Goal: Task Accomplishment & Management: Manage account settings

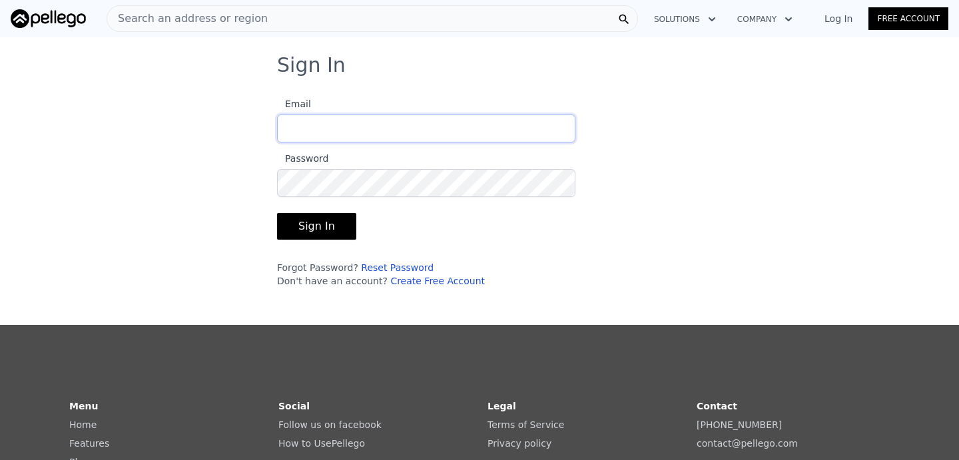
click at [342, 134] on input "Email" at bounding box center [426, 129] width 298 height 28
type input "[EMAIL_ADDRESS][DOMAIN_NAME]"
click at [325, 228] on button "Sign In" at bounding box center [316, 226] width 79 height 27
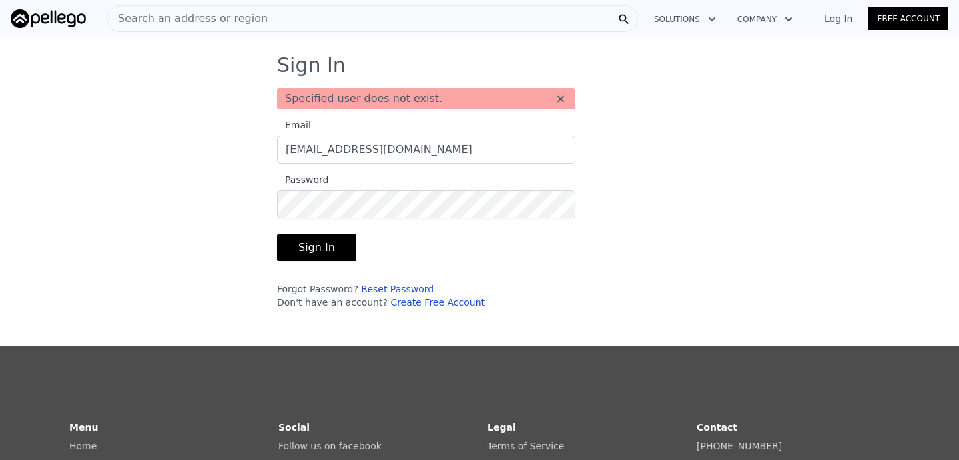
click at [405, 285] on link "Reset Password" at bounding box center [397, 289] width 73 height 11
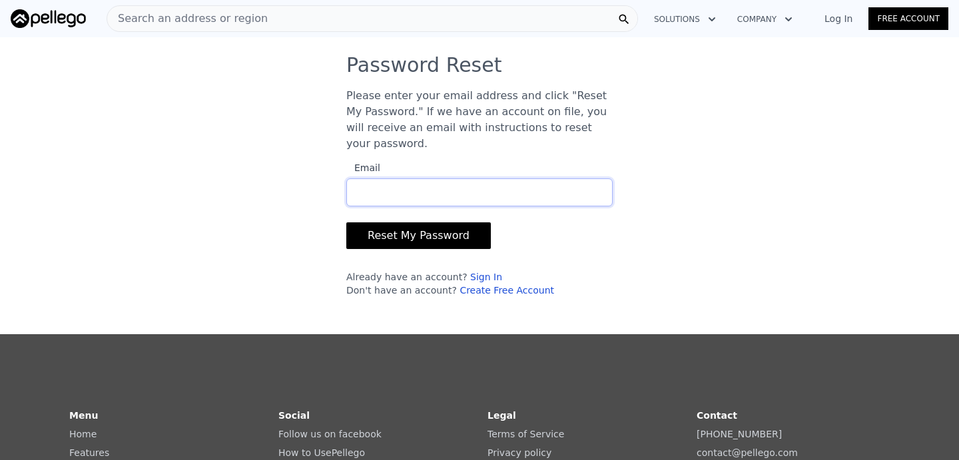
click at [461, 187] on input "Email" at bounding box center [479, 193] width 266 height 28
type input "[EMAIL_ADDRESS][DOMAIN_NAME]"
click at [413, 236] on button "Reset My Password" at bounding box center [418, 235] width 145 height 27
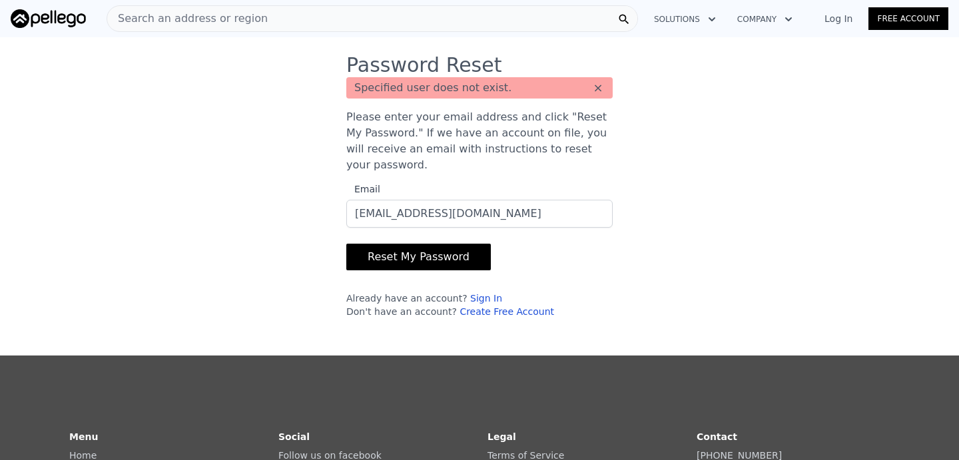
click at [705, 19] on button "Solutions" at bounding box center [684, 19] width 83 height 24
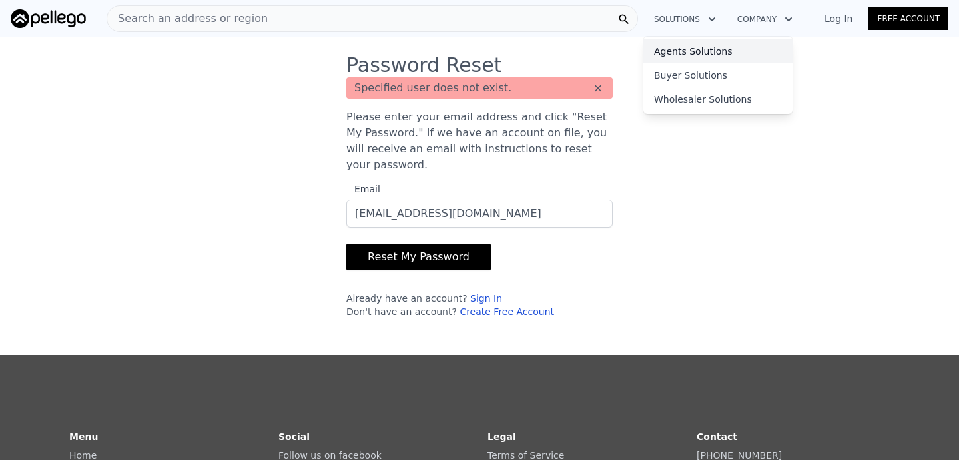
click at [699, 47] on link "Agents Solutions" at bounding box center [717, 51] width 149 height 24
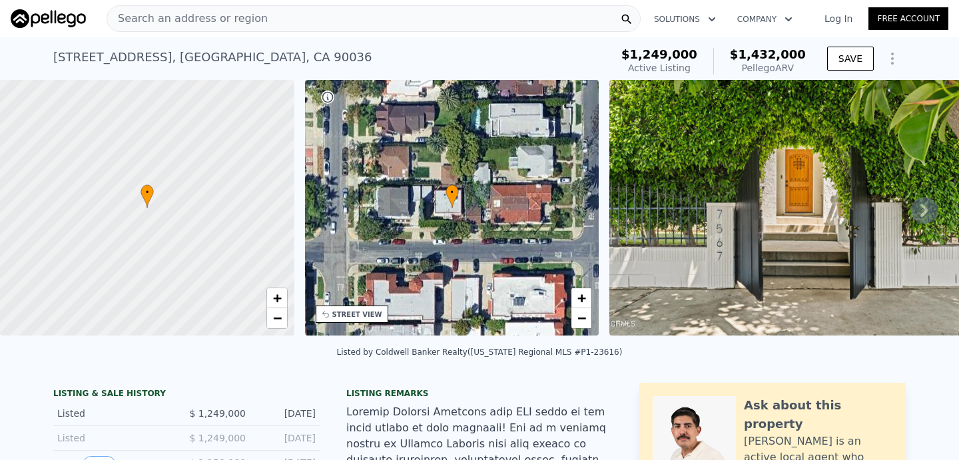
click at [896, 63] on icon "Show Options" at bounding box center [893, 59] width 16 height 16
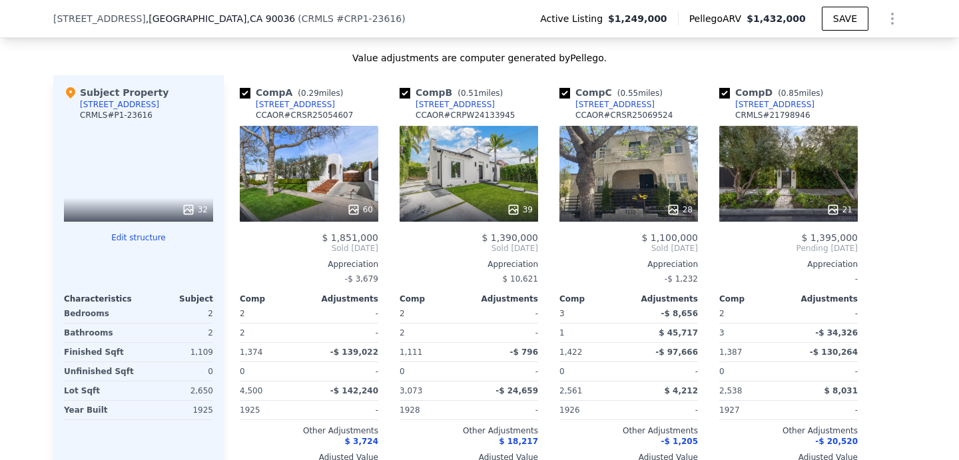
scroll to position [1440, 0]
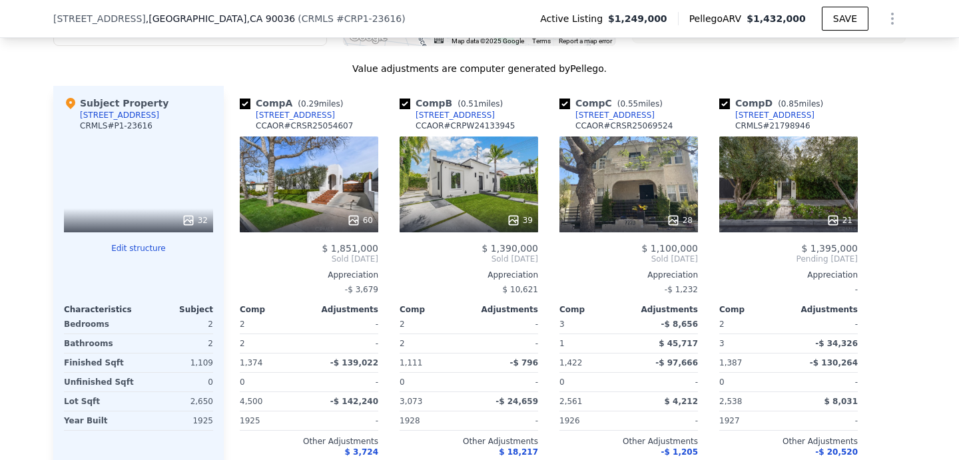
click at [319, 179] on div "60" at bounding box center [309, 185] width 139 height 96
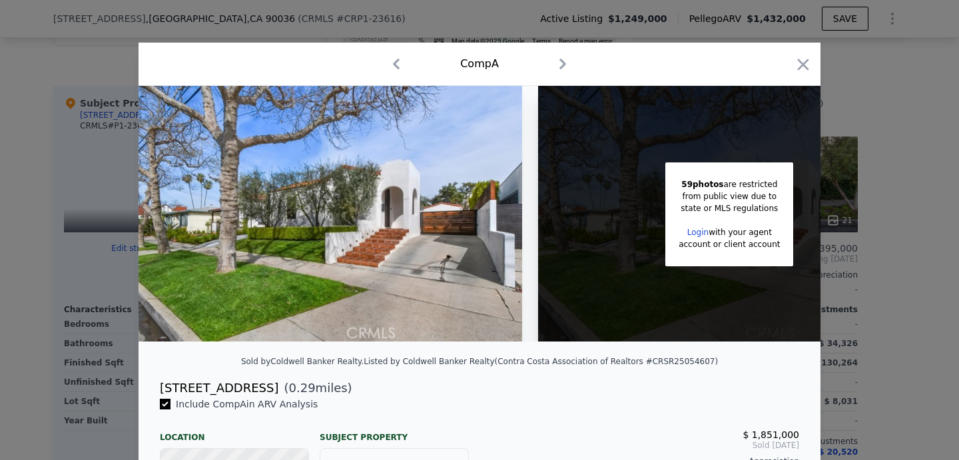
click at [559, 66] on icon "button" at bounding box center [562, 63] width 21 height 21
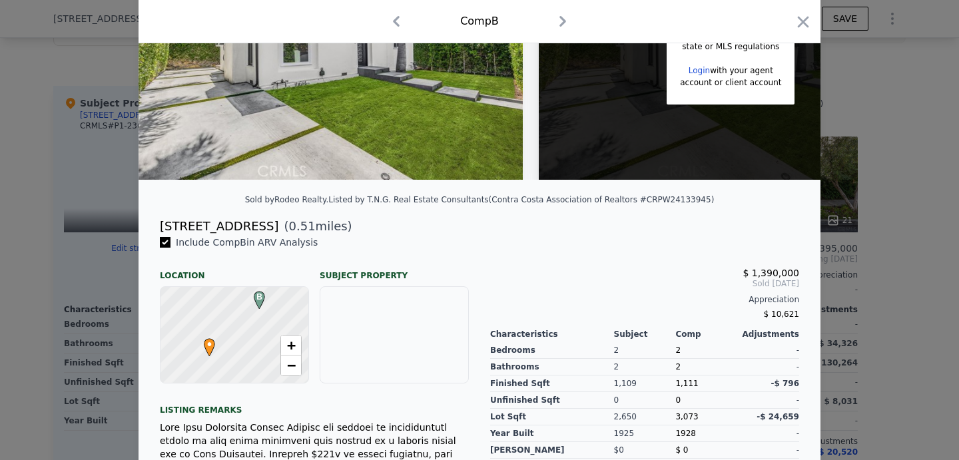
scroll to position [85, 0]
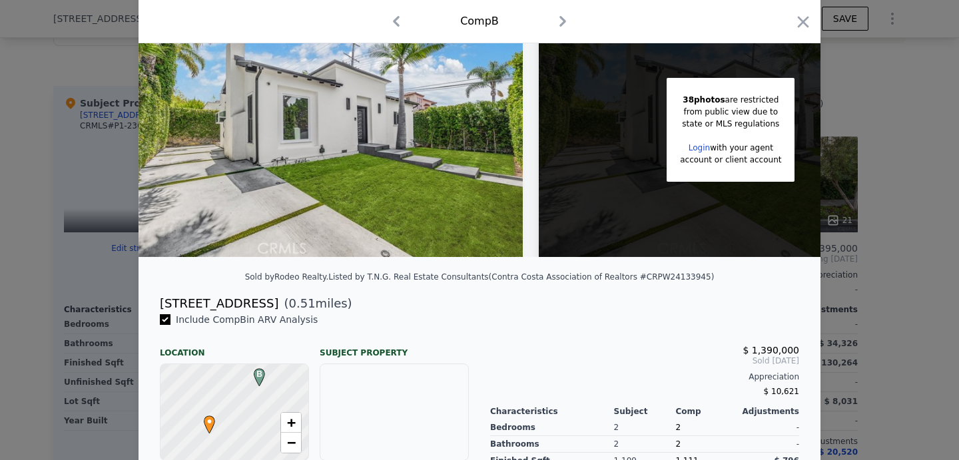
click at [563, 23] on icon "button" at bounding box center [562, 21] width 7 height 11
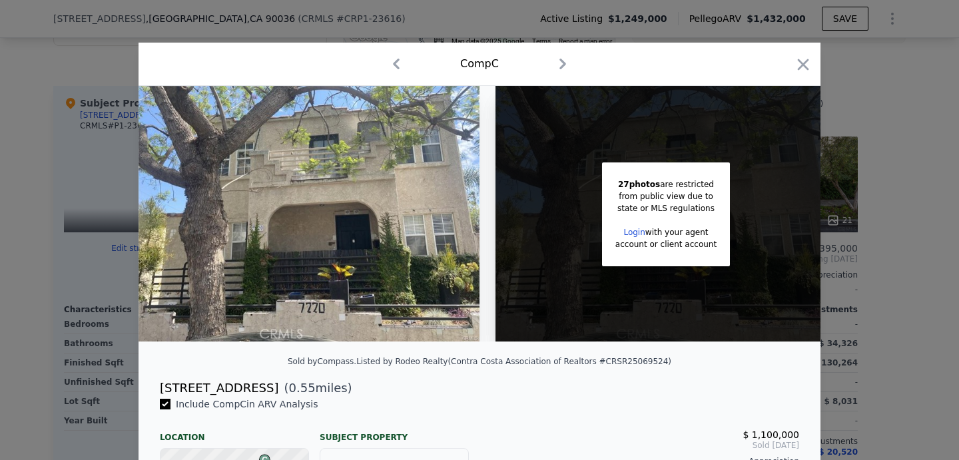
click at [634, 230] on link "Login" at bounding box center [633, 232] width 21 height 9
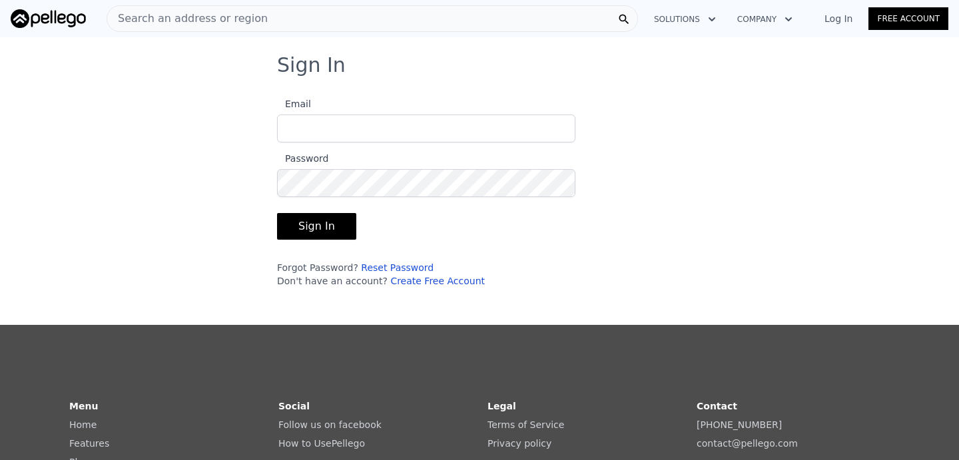
click at [414, 137] on input "Email" at bounding box center [426, 129] width 298 height 28
type input "[EMAIL_ADDRESS][DOMAIN_NAME]"
